Goal: Task Accomplishment & Management: Manage account settings

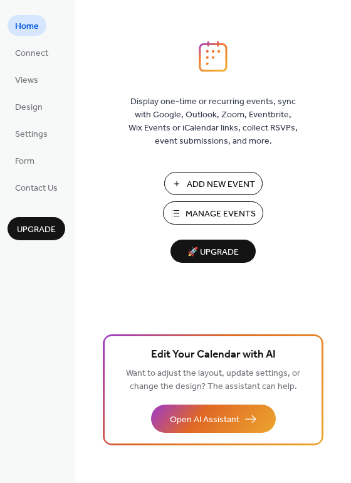
click at [227, 208] on span "Manage Events" at bounding box center [221, 214] width 70 height 13
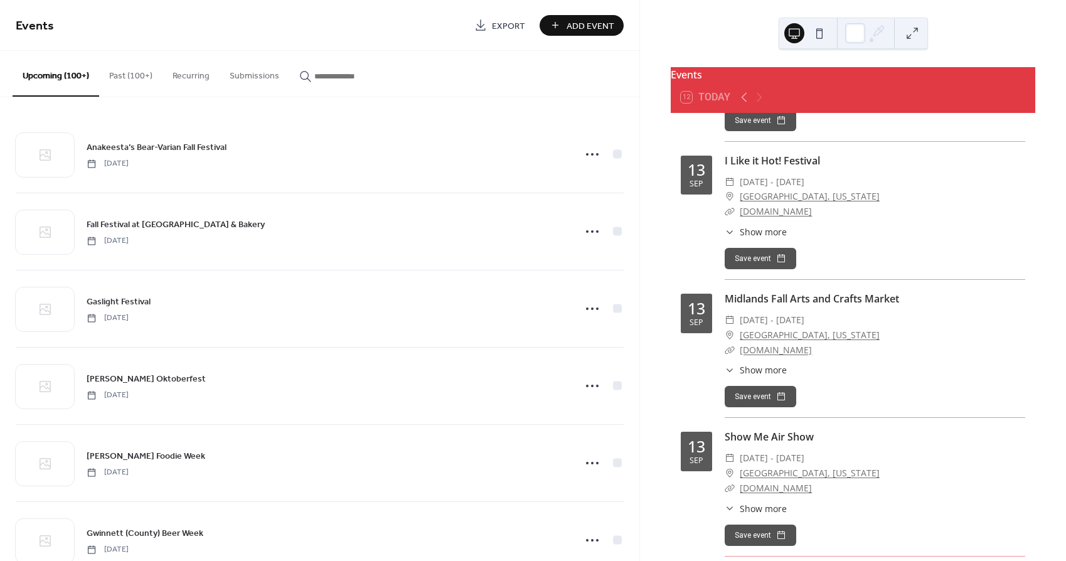
scroll to position [5309, 0]
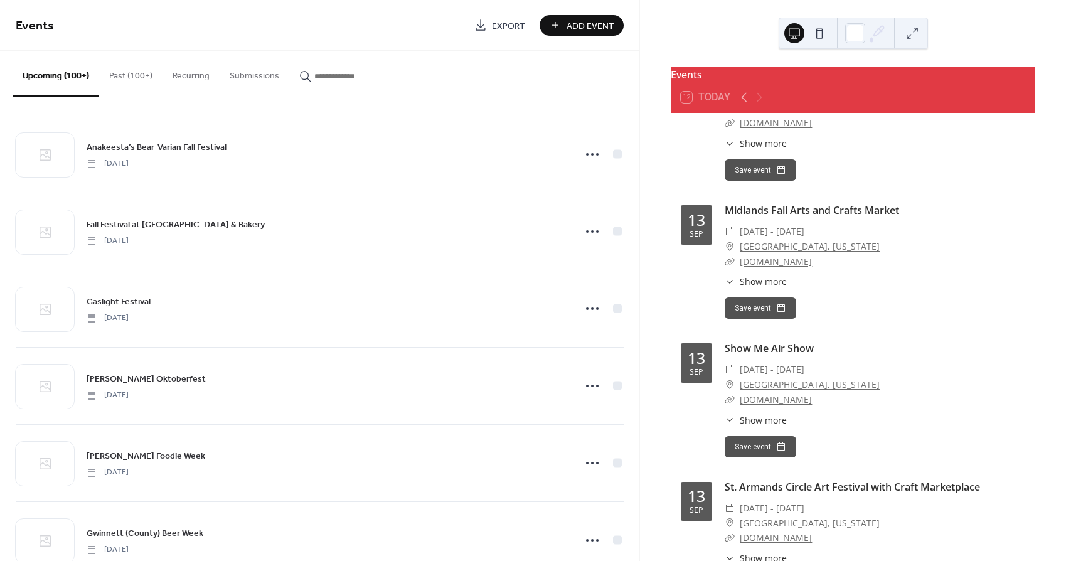
click at [316, 75] on input "button" at bounding box center [351, 76] width 75 height 13
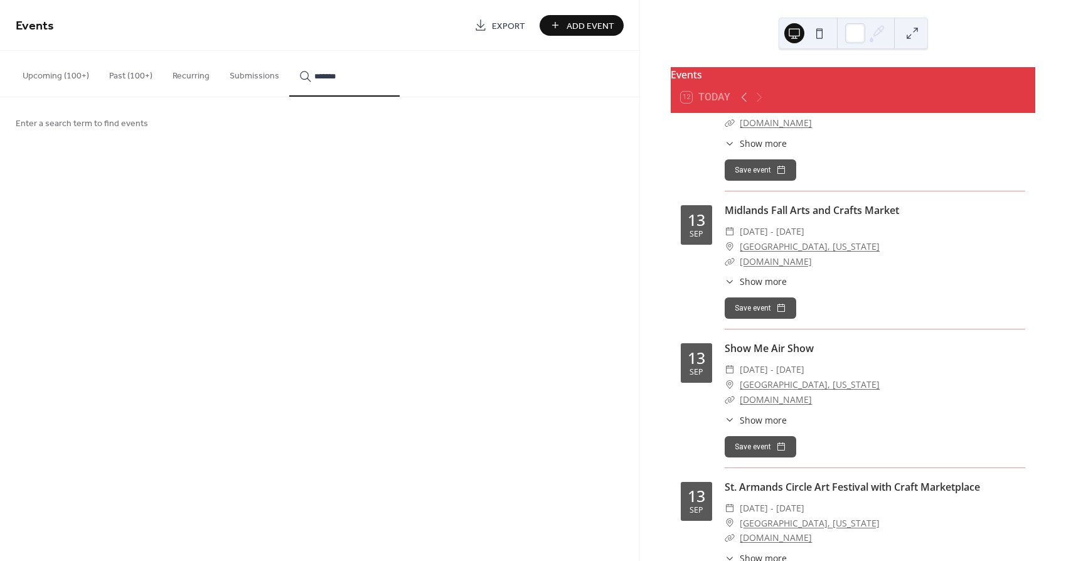
click at [340, 74] on button "*******" at bounding box center [344, 74] width 110 height 46
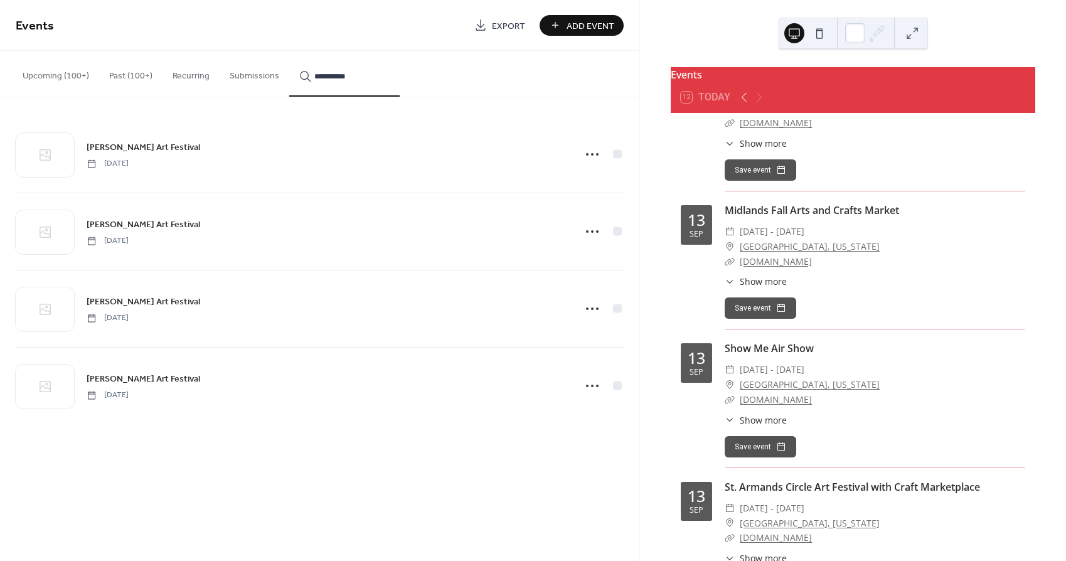
type input "**********"
click at [106, 377] on span "[PERSON_NAME] Art Festival" at bounding box center [144, 379] width 114 height 13
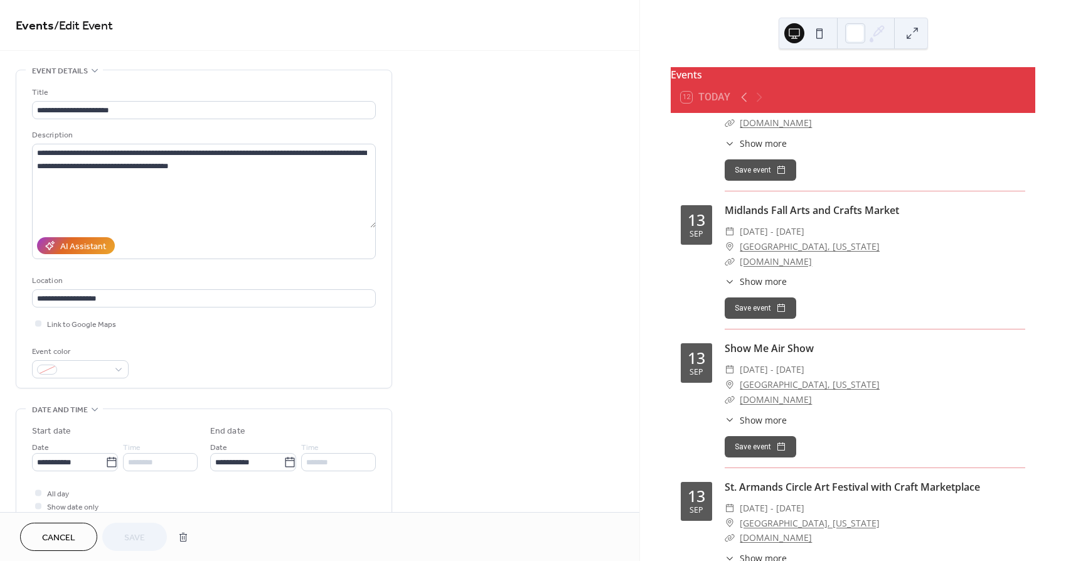
click at [68, 542] on span "Cancel" at bounding box center [58, 538] width 33 height 13
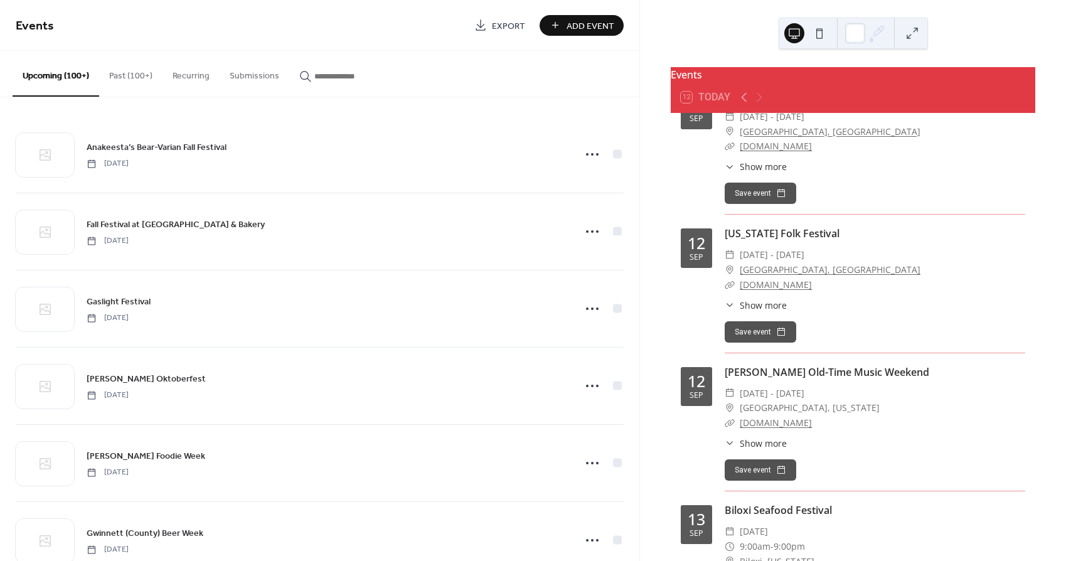
scroll to position [3081, 0]
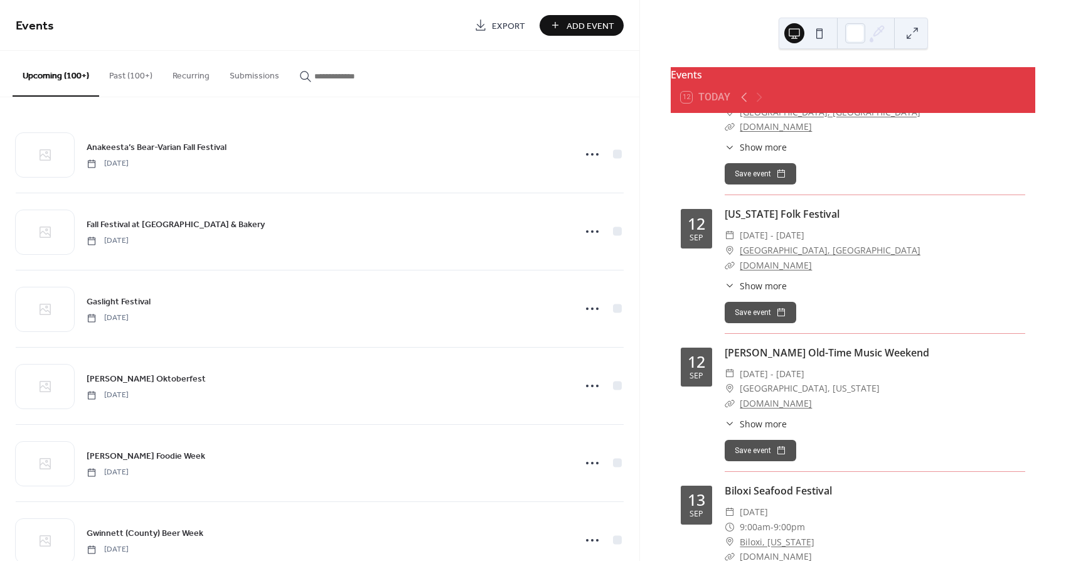
click at [778, 397] on link "[DOMAIN_NAME]" at bounding box center [776, 403] width 72 height 12
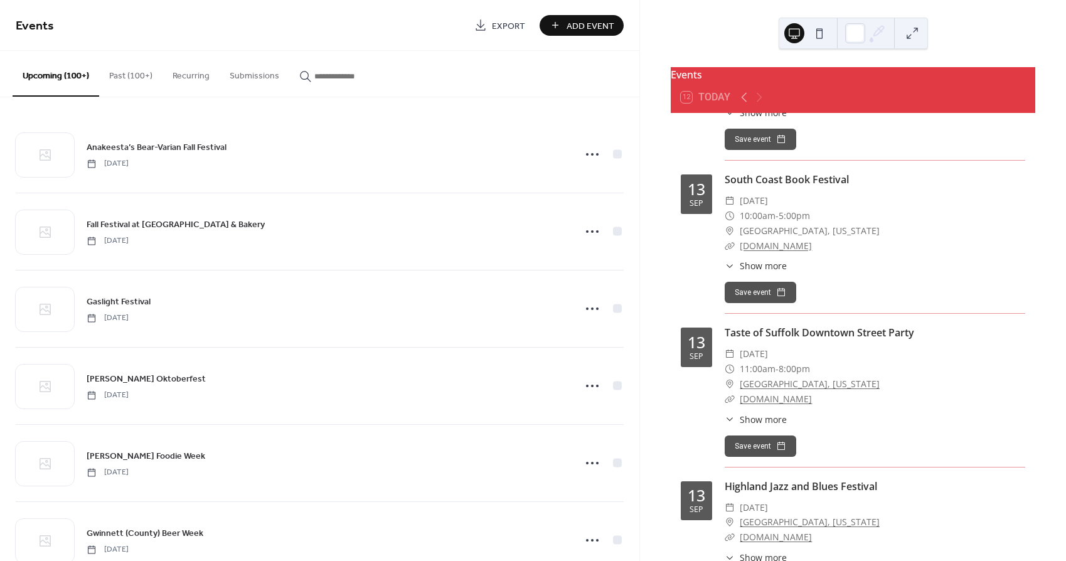
scroll to position [4543, 0]
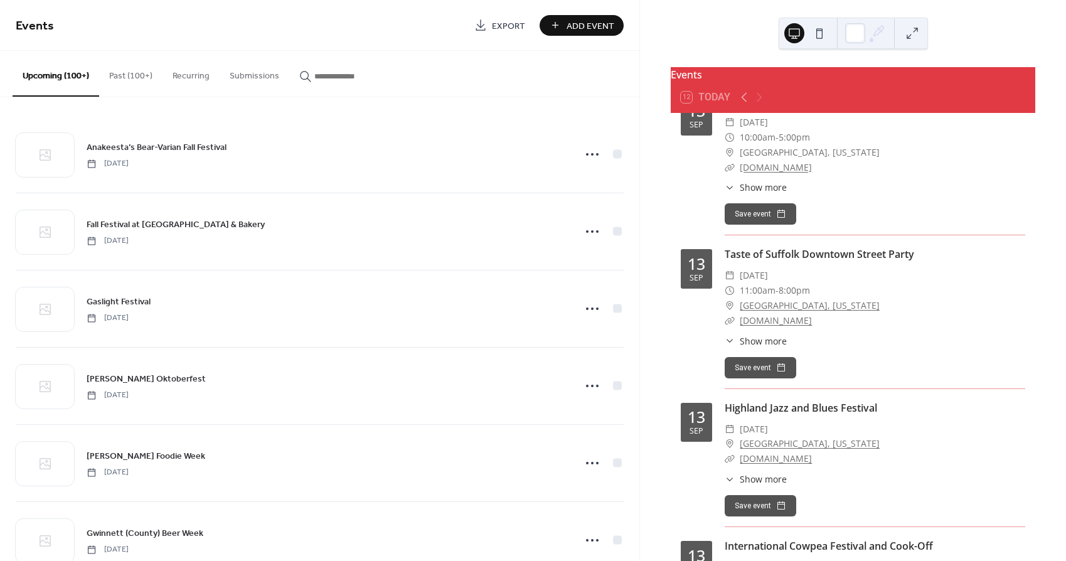
click at [812, 453] on link "[DOMAIN_NAME]" at bounding box center [776, 459] width 72 height 12
